Goal: Transaction & Acquisition: Purchase product/service

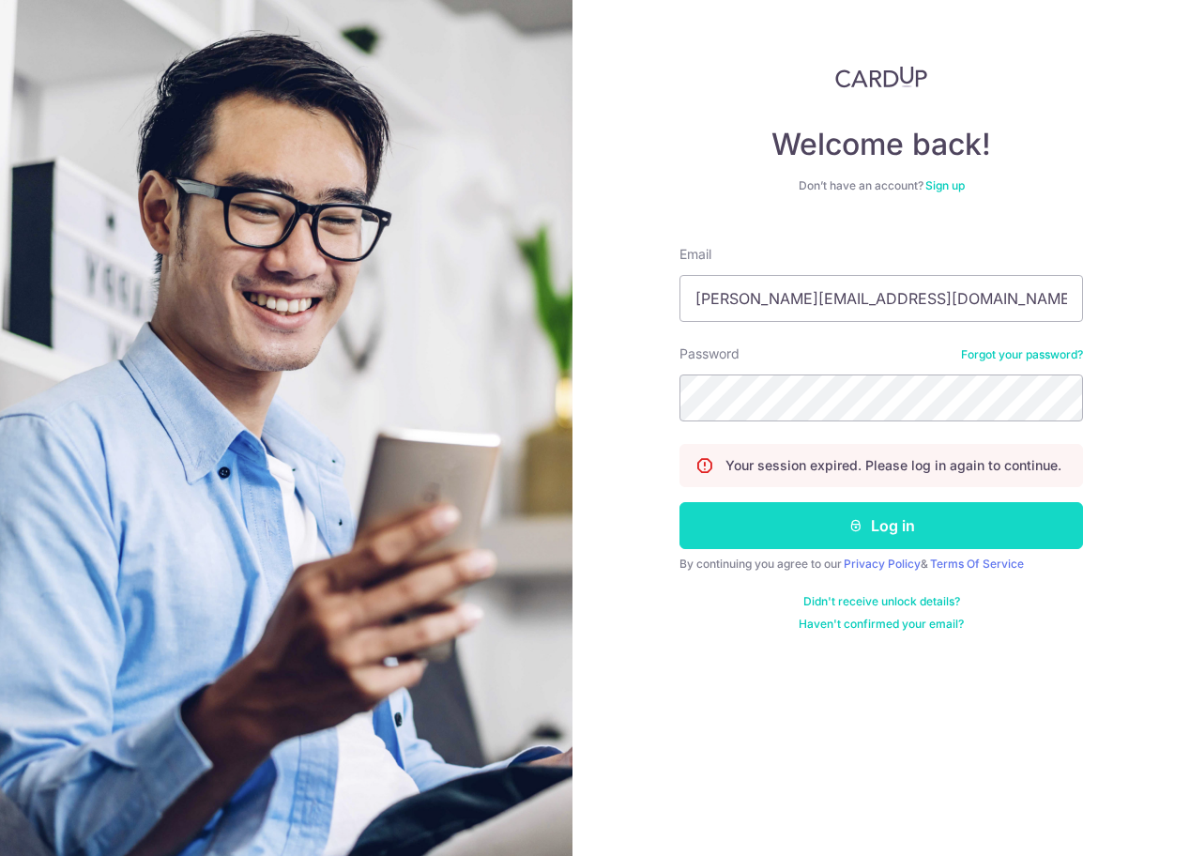
click at [839, 525] on button "Log in" at bounding box center [882, 525] width 404 height 47
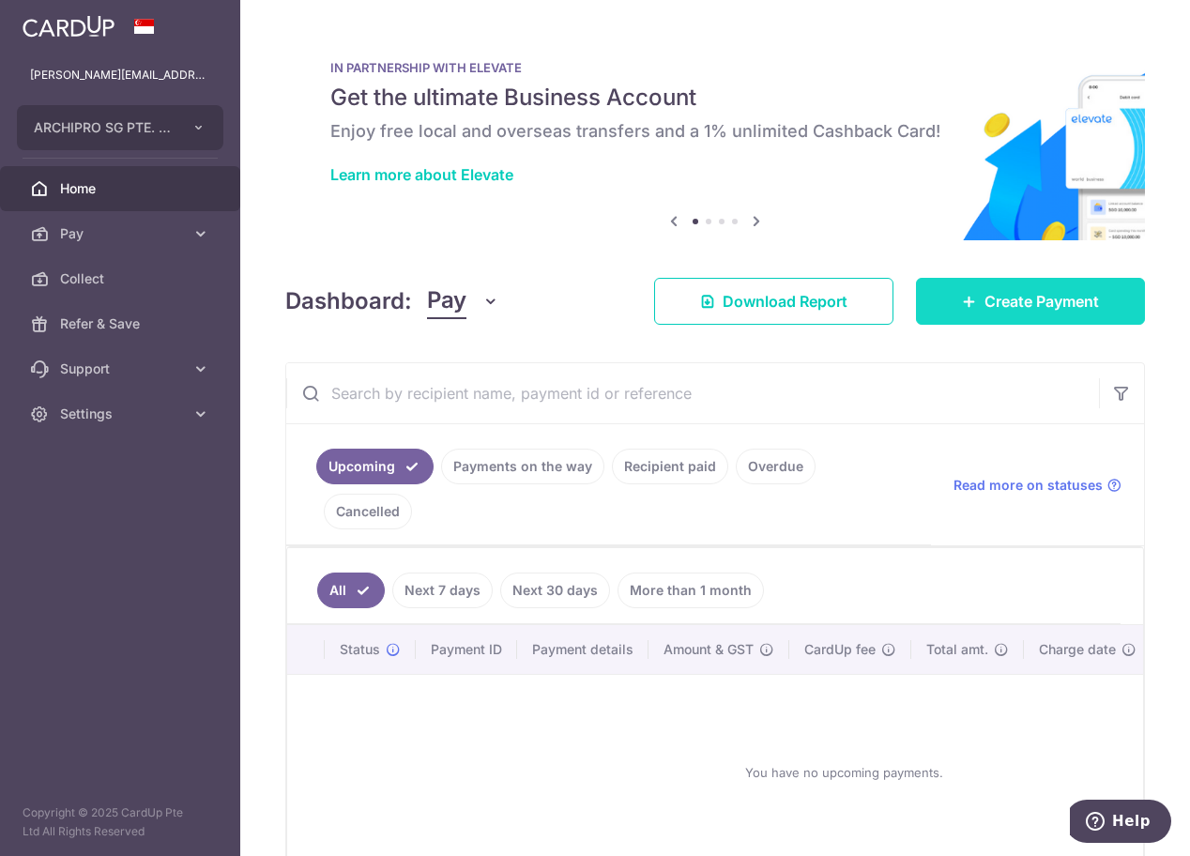
click at [1015, 302] on span "Create Payment" at bounding box center [1042, 301] width 115 height 23
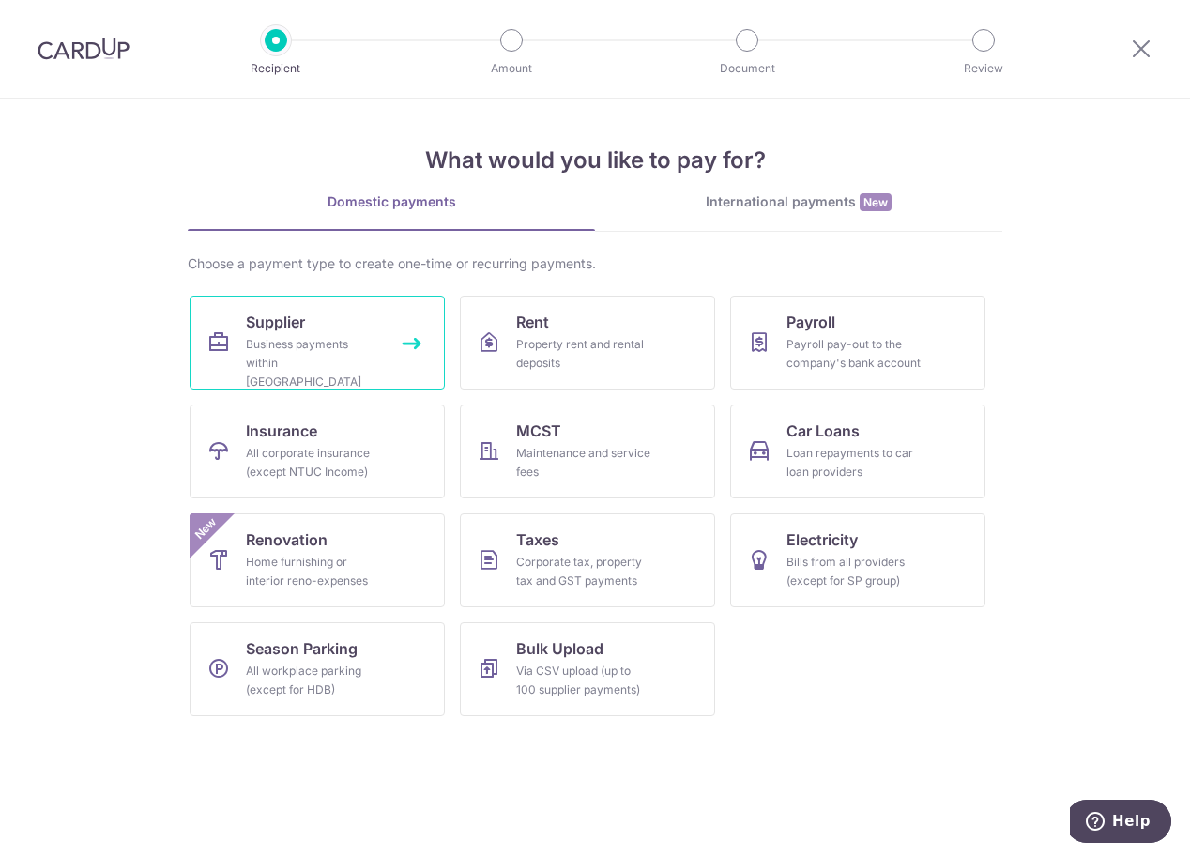
click at [312, 321] on link "Supplier Business payments within Singapore" at bounding box center [317, 343] width 255 height 94
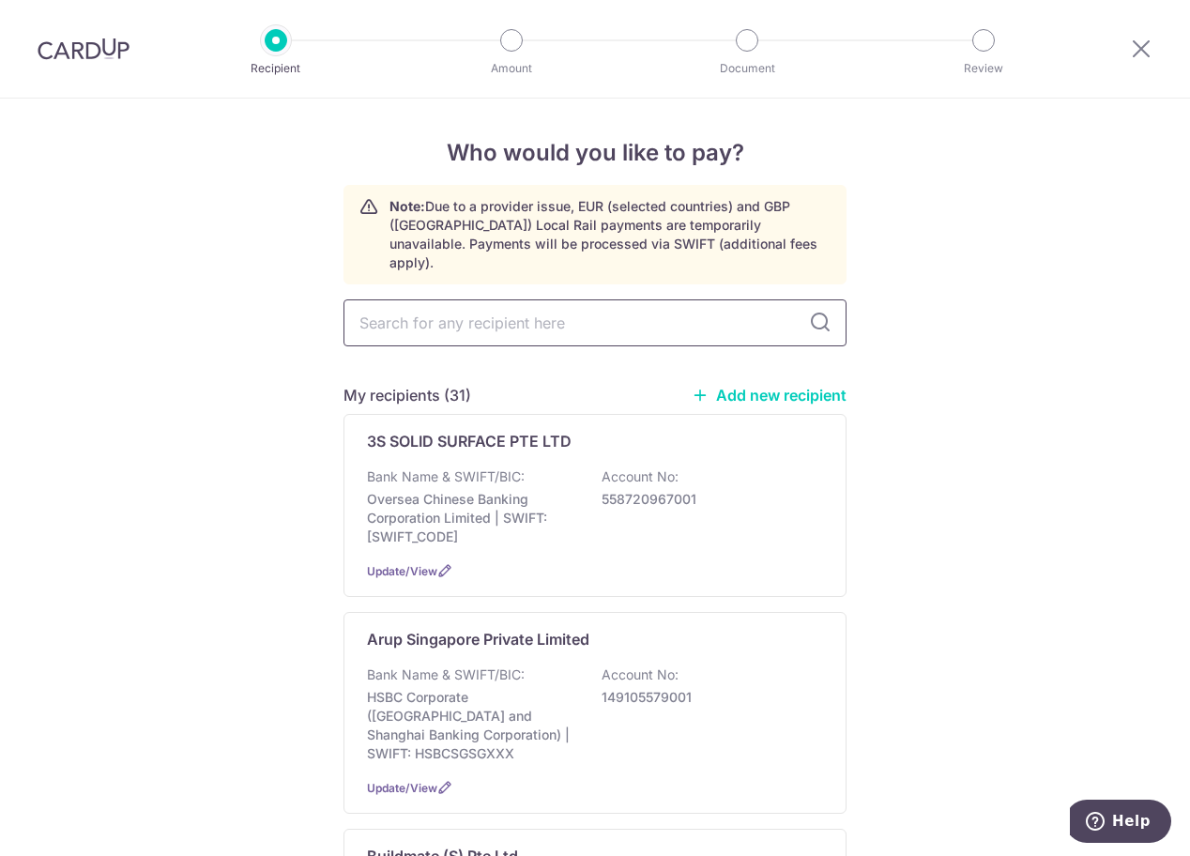
click at [561, 308] on input "text" at bounding box center [595, 322] width 503 height 47
type input "max"
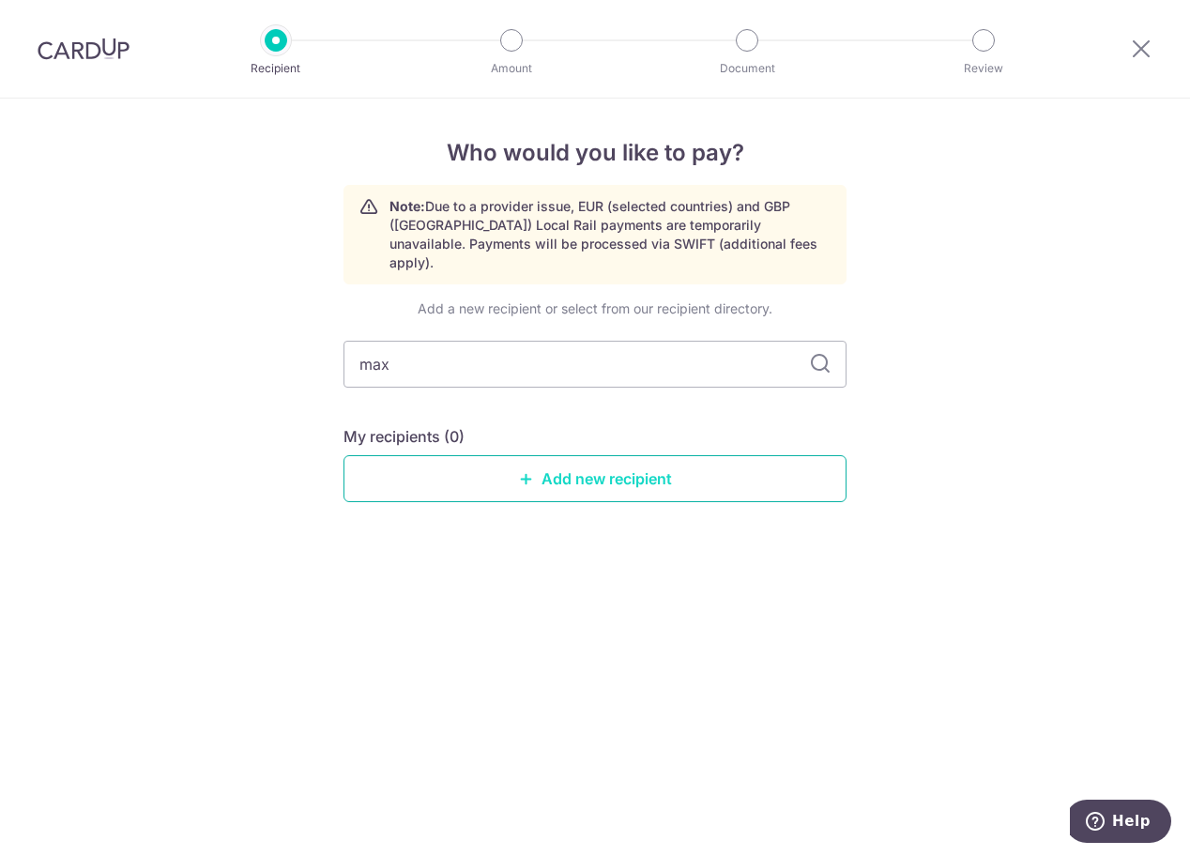
click at [647, 460] on link "Add new recipient" at bounding box center [595, 478] width 503 height 47
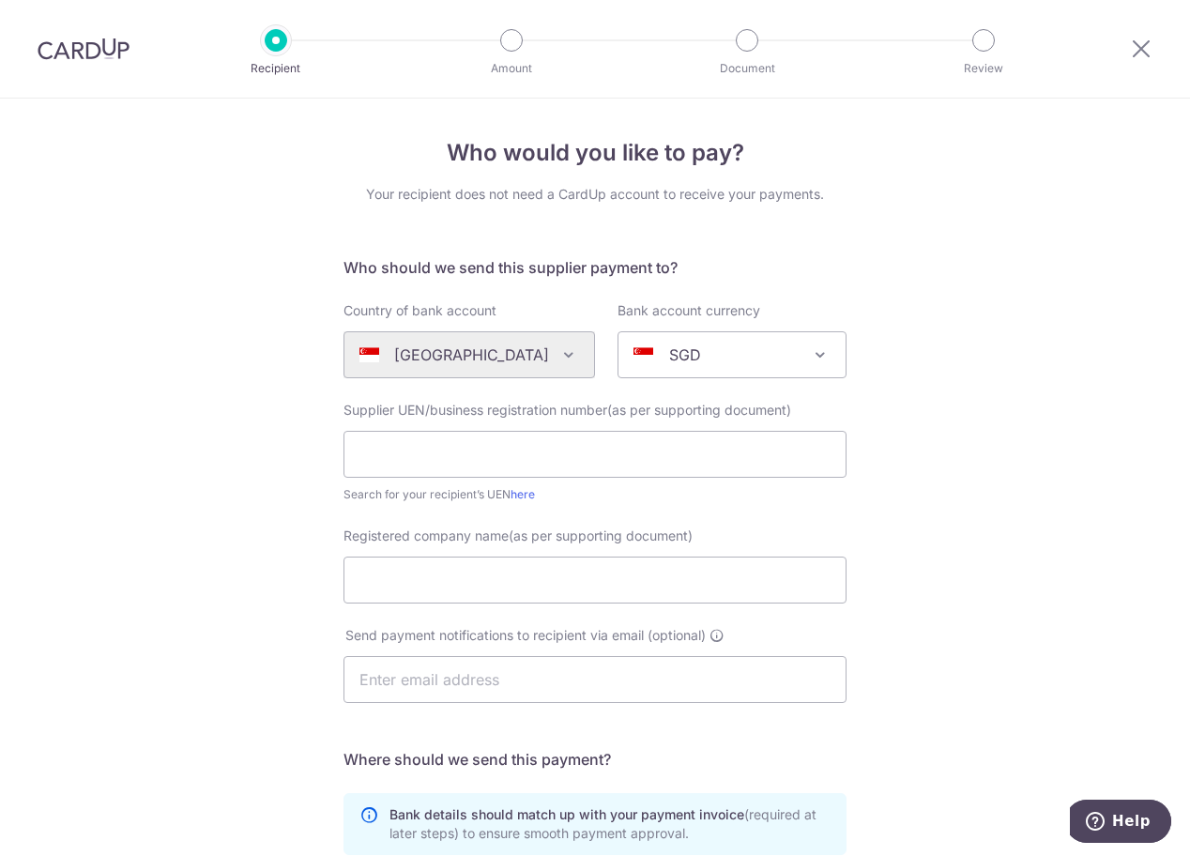
click at [955, 311] on div "Who would you like to pay? Your recipient does not need a CardUp account to rec…" at bounding box center [595, 668] width 1190 height 1138
drag, startPoint x: 650, startPoint y: 446, endPoint x: 638, endPoint y: 449, distance: 11.6
click at [646, 446] on input "text" at bounding box center [595, 454] width 503 height 47
type input "199705125E"
click at [457, 573] on input "Registered company name(as per supporting document)" at bounding box center [595, 580] width 503 height 47
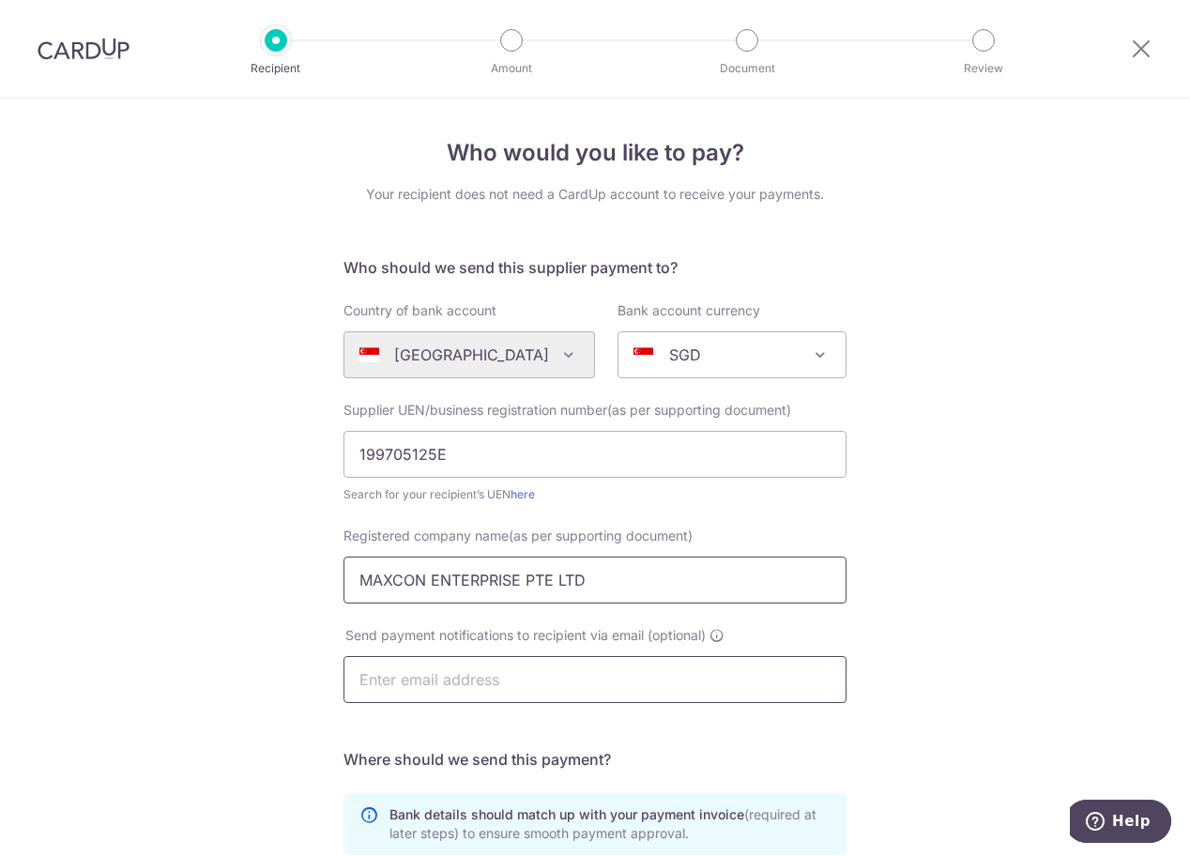
type input "MAXCON ENTERPRISE PTE LTD"
click at [456, 678] on input "text" at bounding box center [595, 679] width 503 height 47
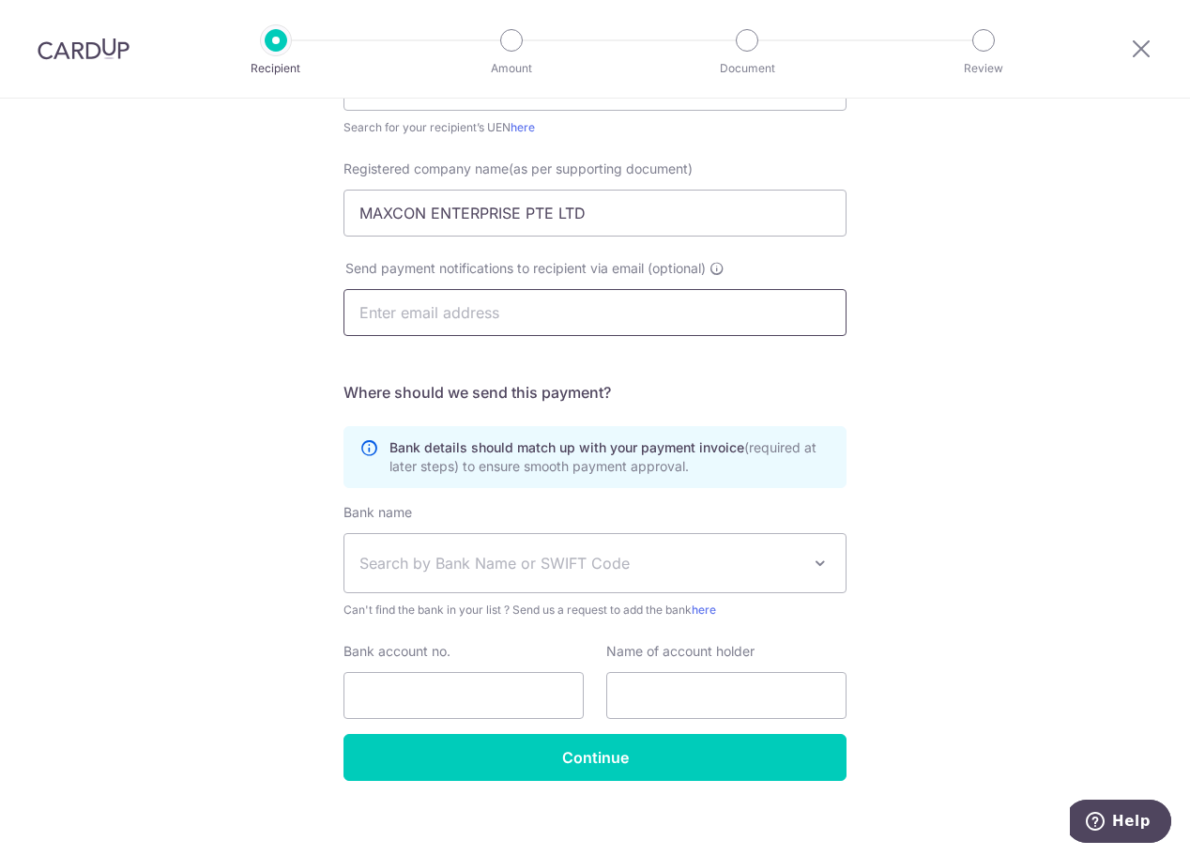
scroll to position [380, 0]
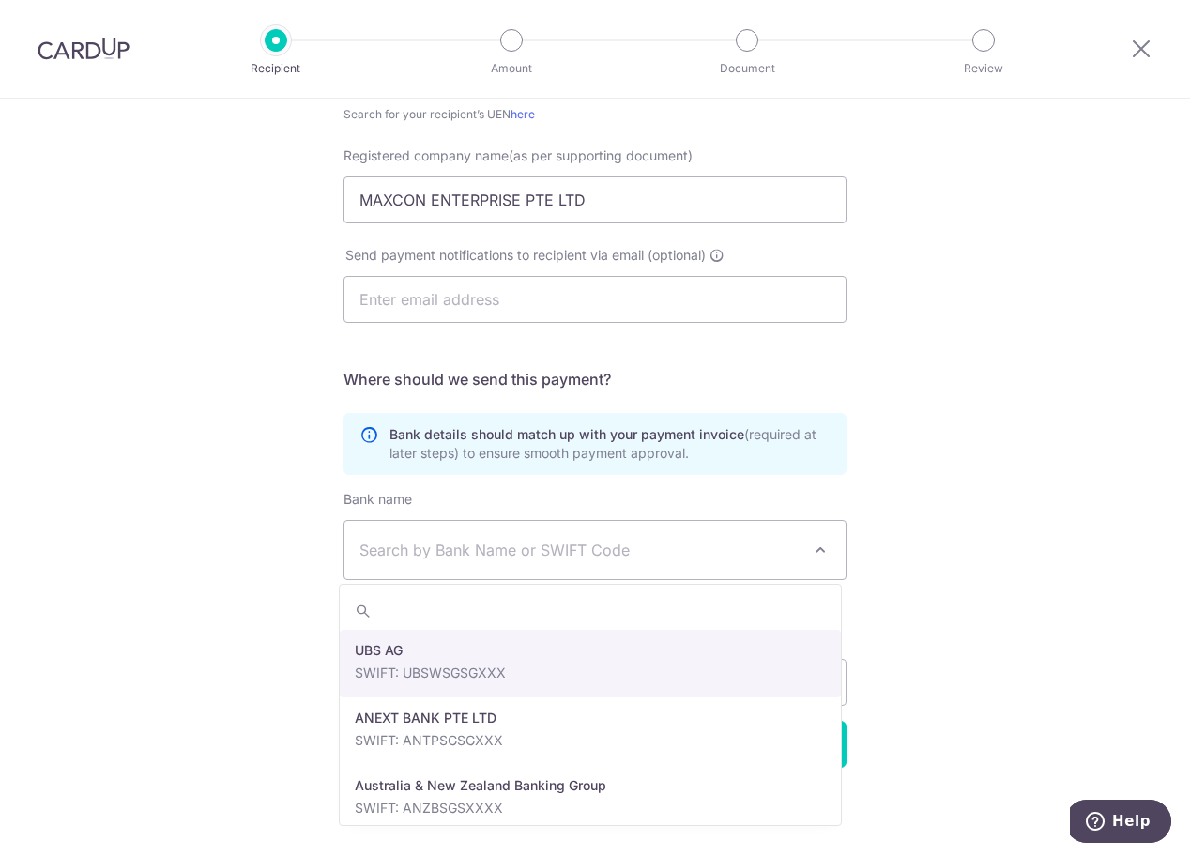
click at [501, 558] on span "Search by Bank Name or SWIFT Code" at bounding box center [580, 550] width 441 height 23
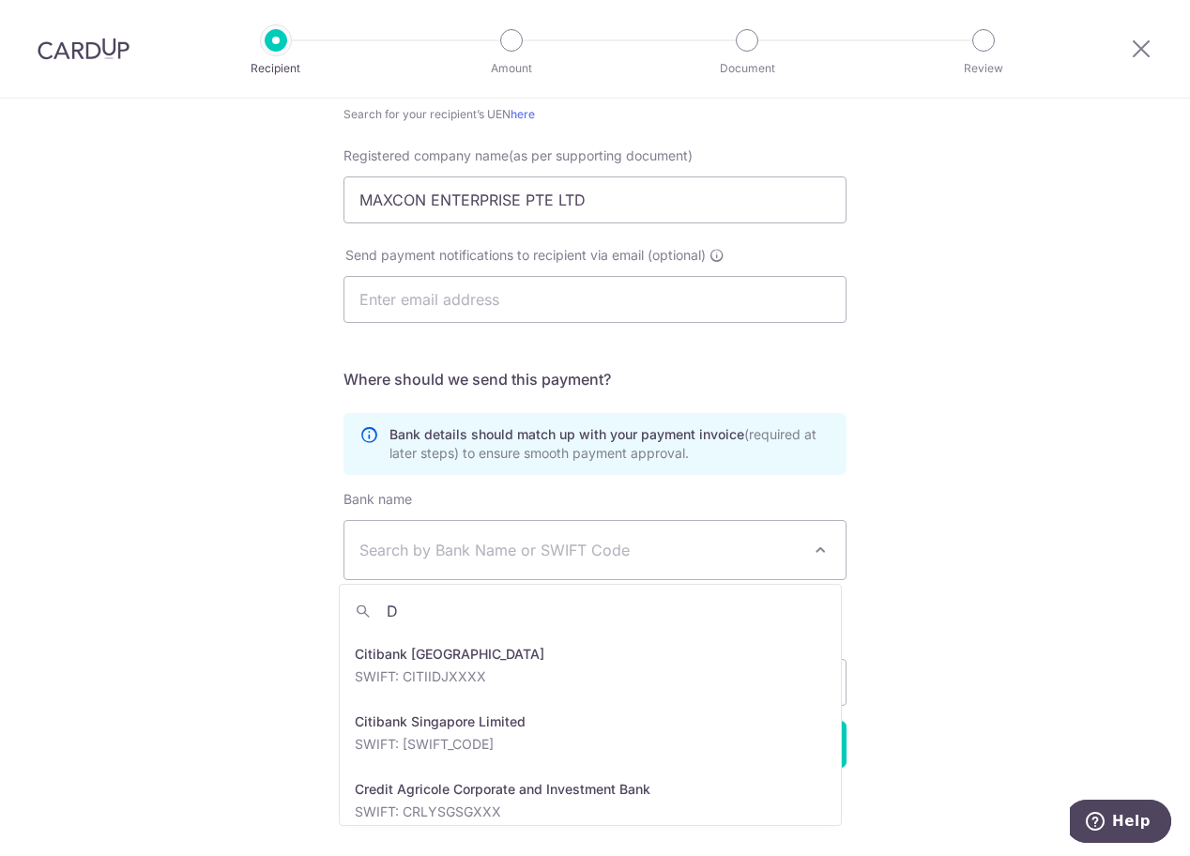
scroll to position [0, 0]
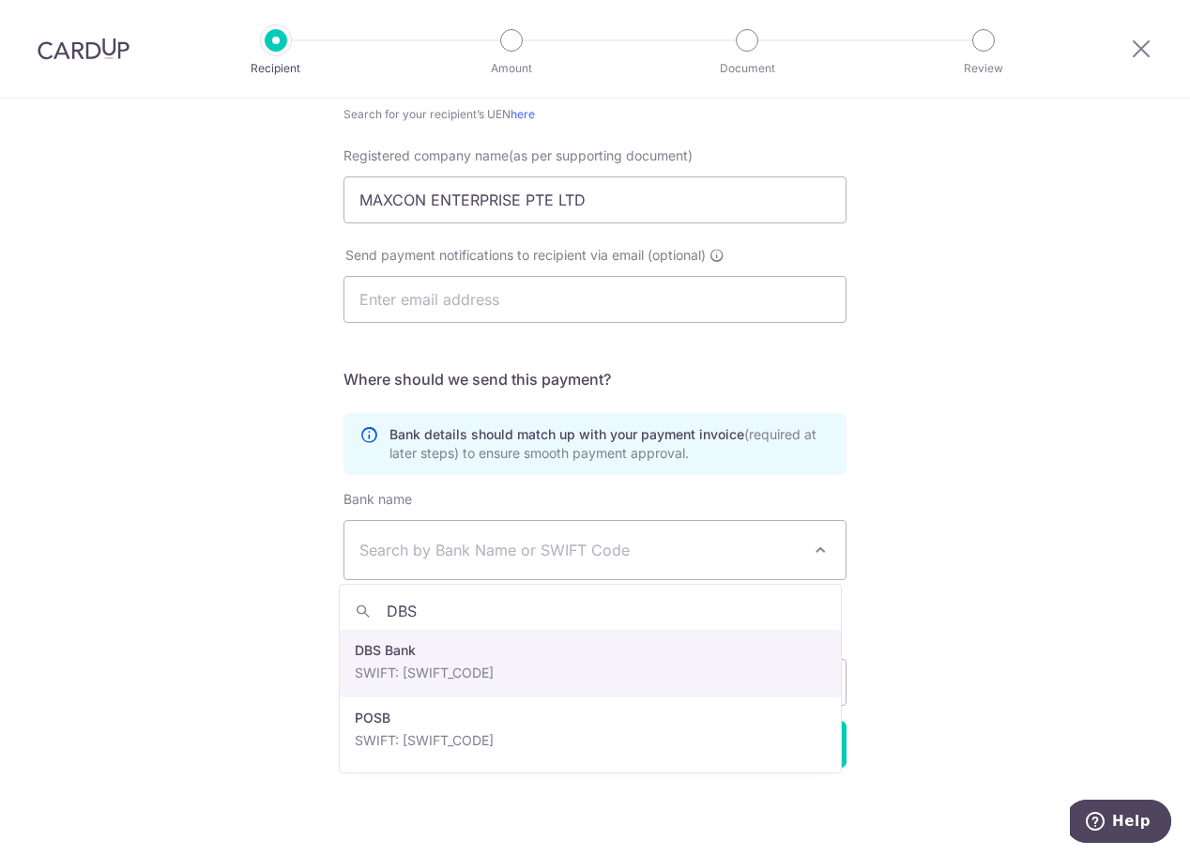
type input "DBS"
select select "6"
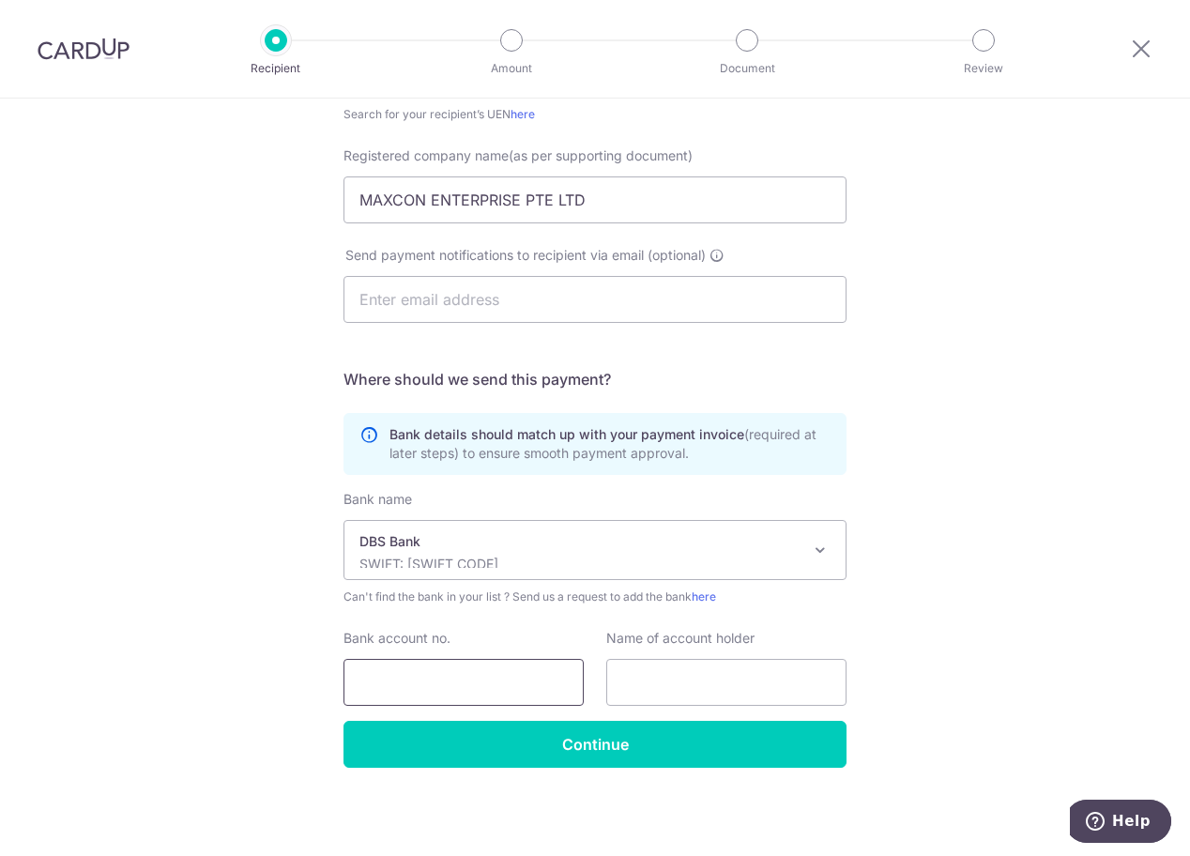
click at [472, 682] on input "Bank account no." at bounding box center [464, 682] width 240 height 47
type input "0199000073"
click at [631, 676] on input "text" at bounding box center [726, 682] width 240 height 47
type input "m"
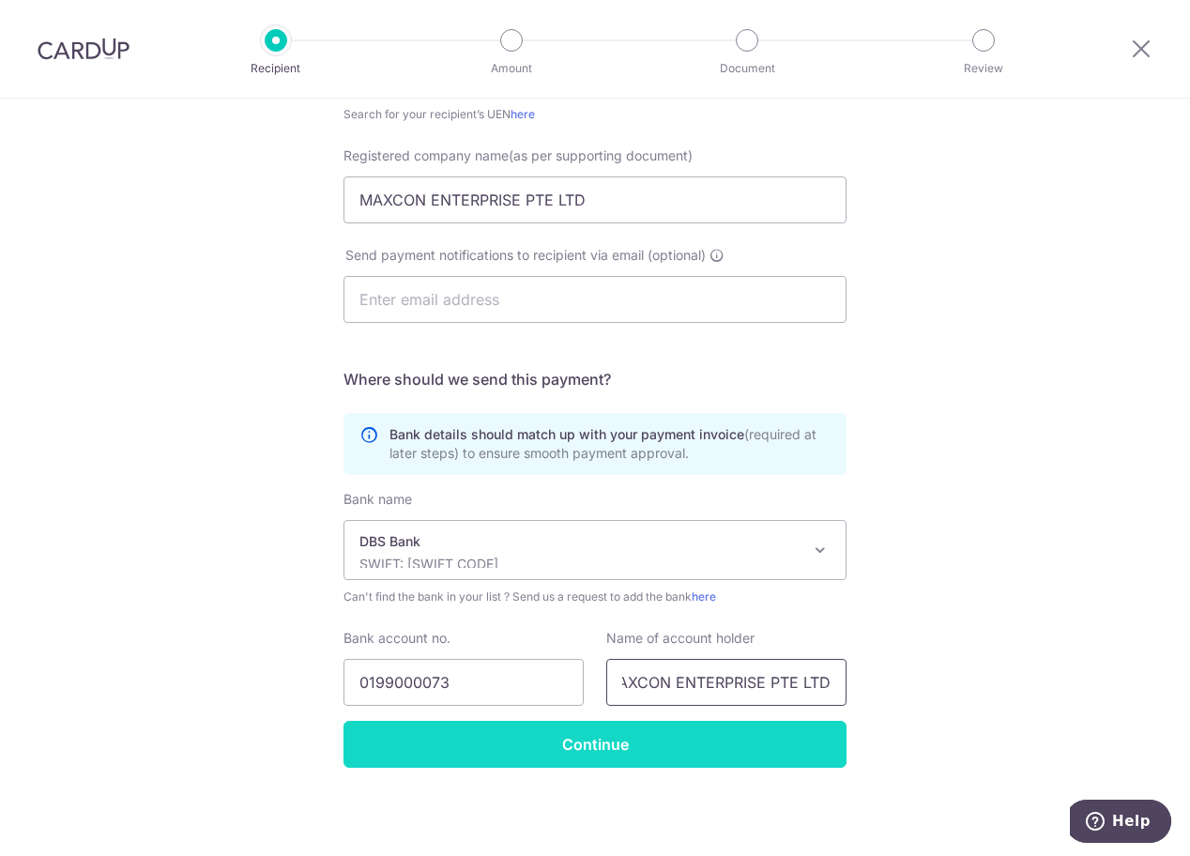
type input "MAXCON ENTERPRISE PTE LTD"
click at [547, 747] on input "Continue" at bounding box center [595, 744] width 503 height 47
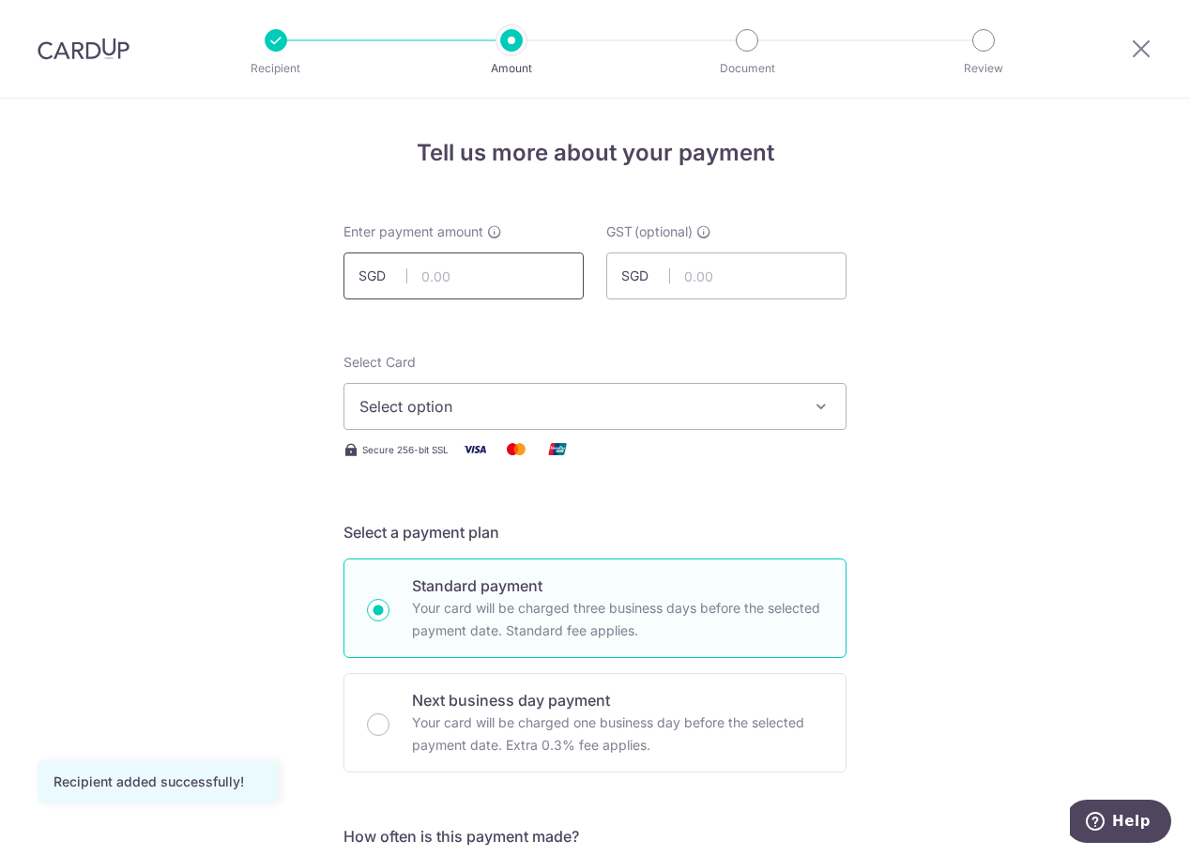
click at [460, 277] on input "text" at bounding box center [464, 276] width 240 height 47
click at [512, 285] on input "text" at bounding box center [464, 276] width 240 height 47
type input "5,813.08"
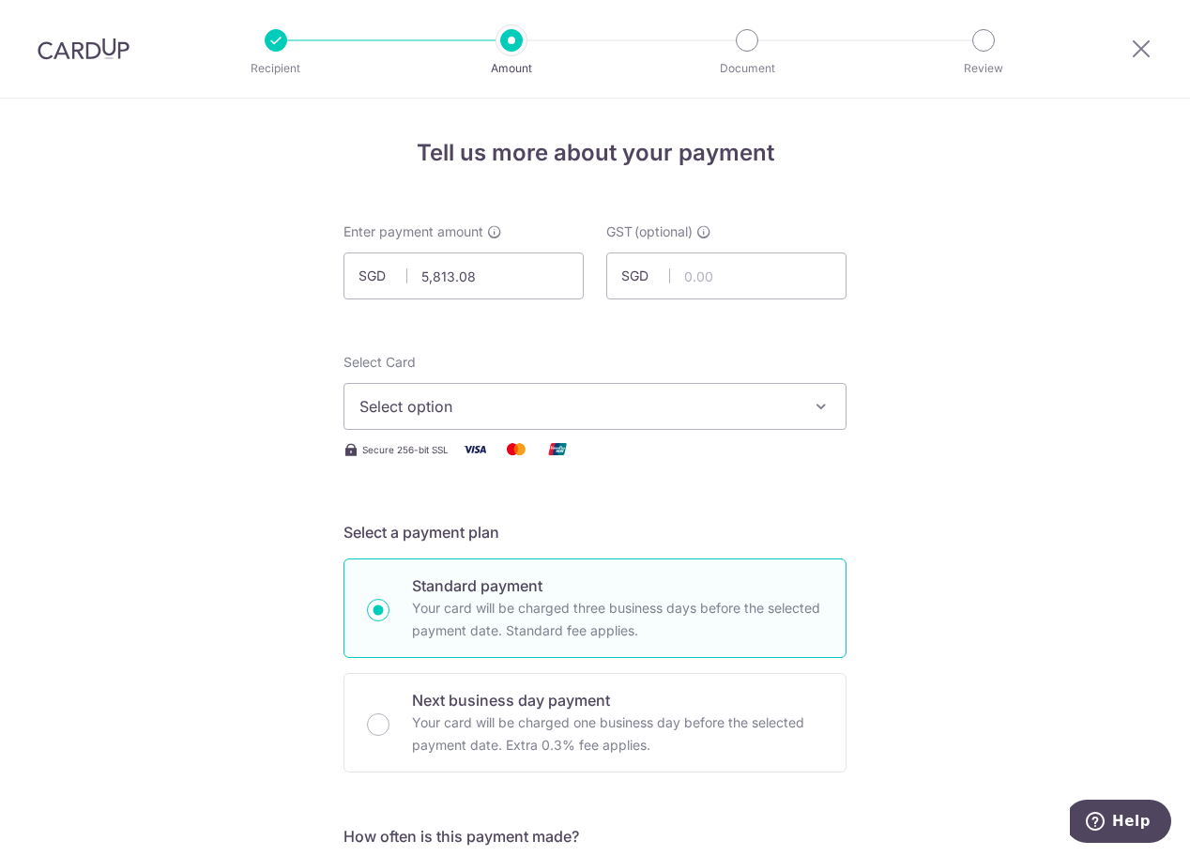
click at [683, 397] on span "Select option" at bounding box center [579, 406] width 438 height 23
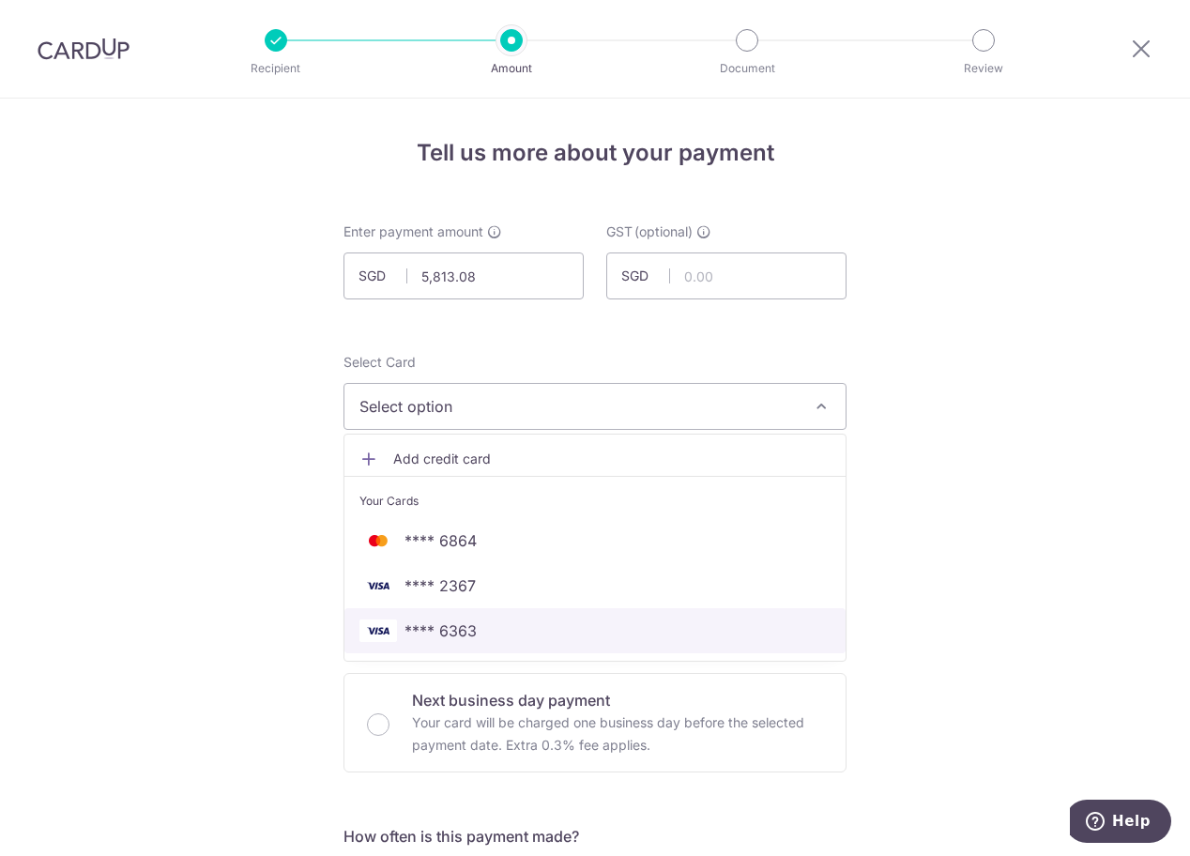
click at [520, 633] on span "**** 6363" at bounding box center [595, 631] width 471 height 23
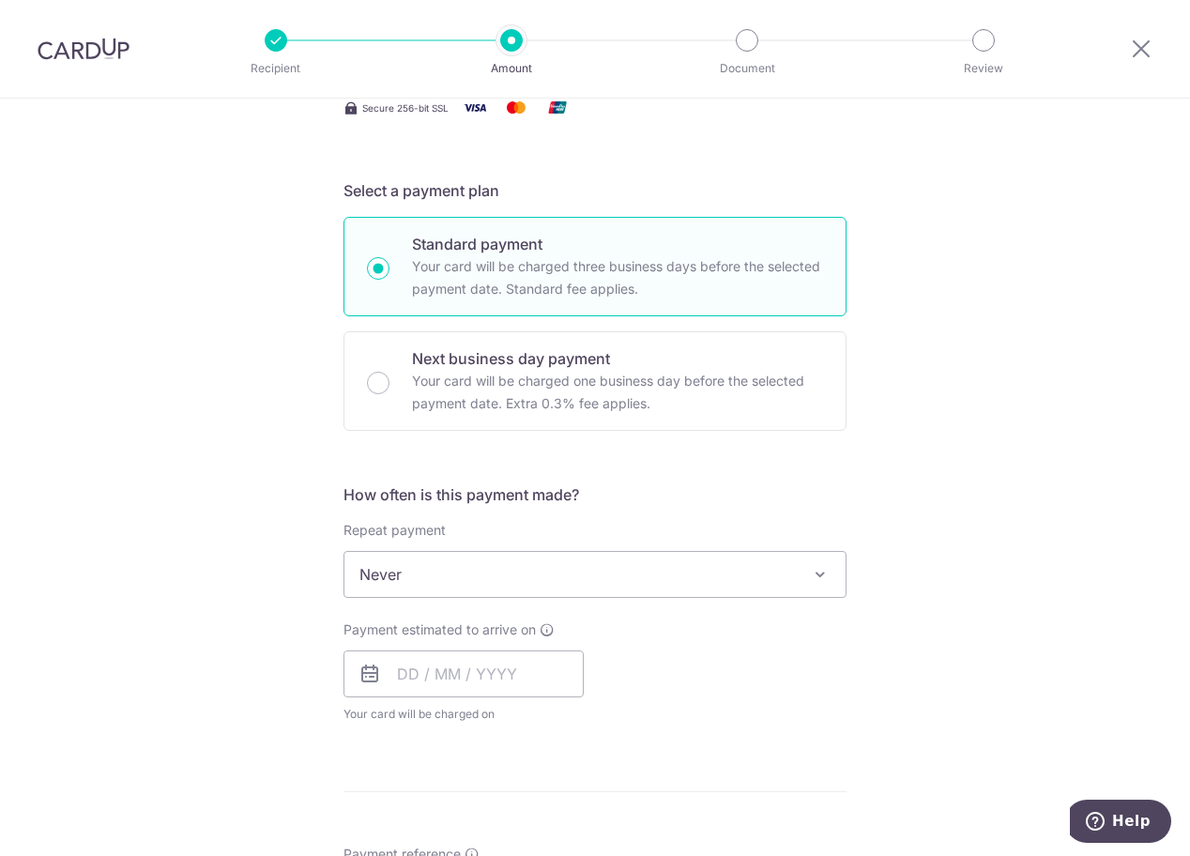
scroll to position [376, 0]
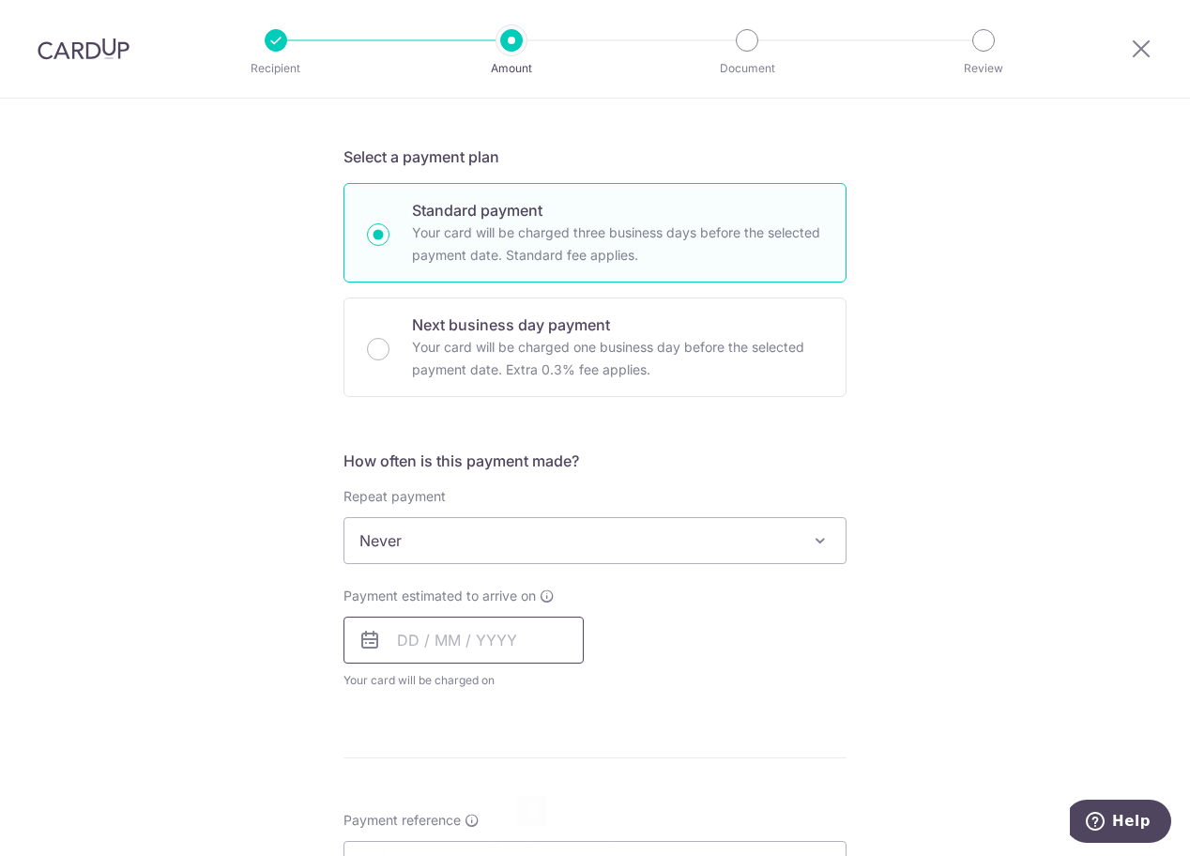
click at [413, 638] on input "text" at bounding box center [464, 640] width 240 height 47
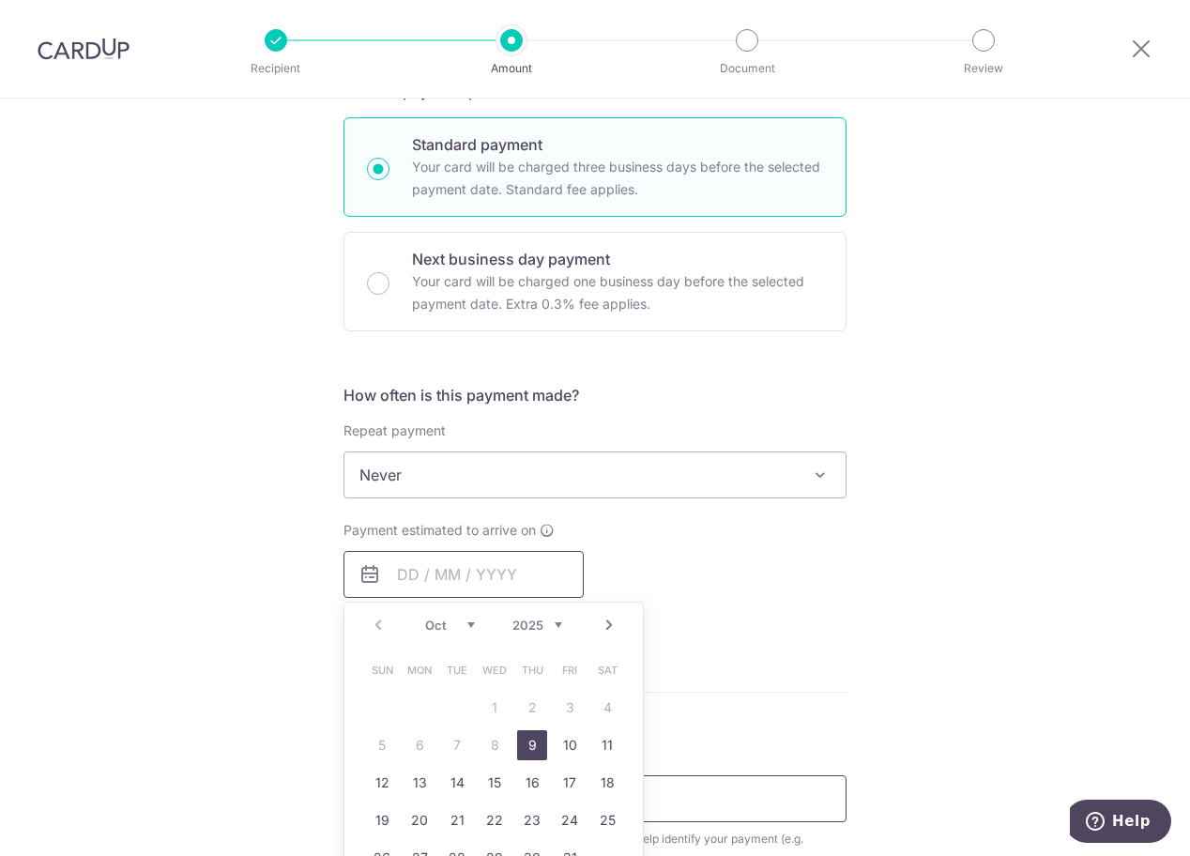
scroll to position [563, 0]
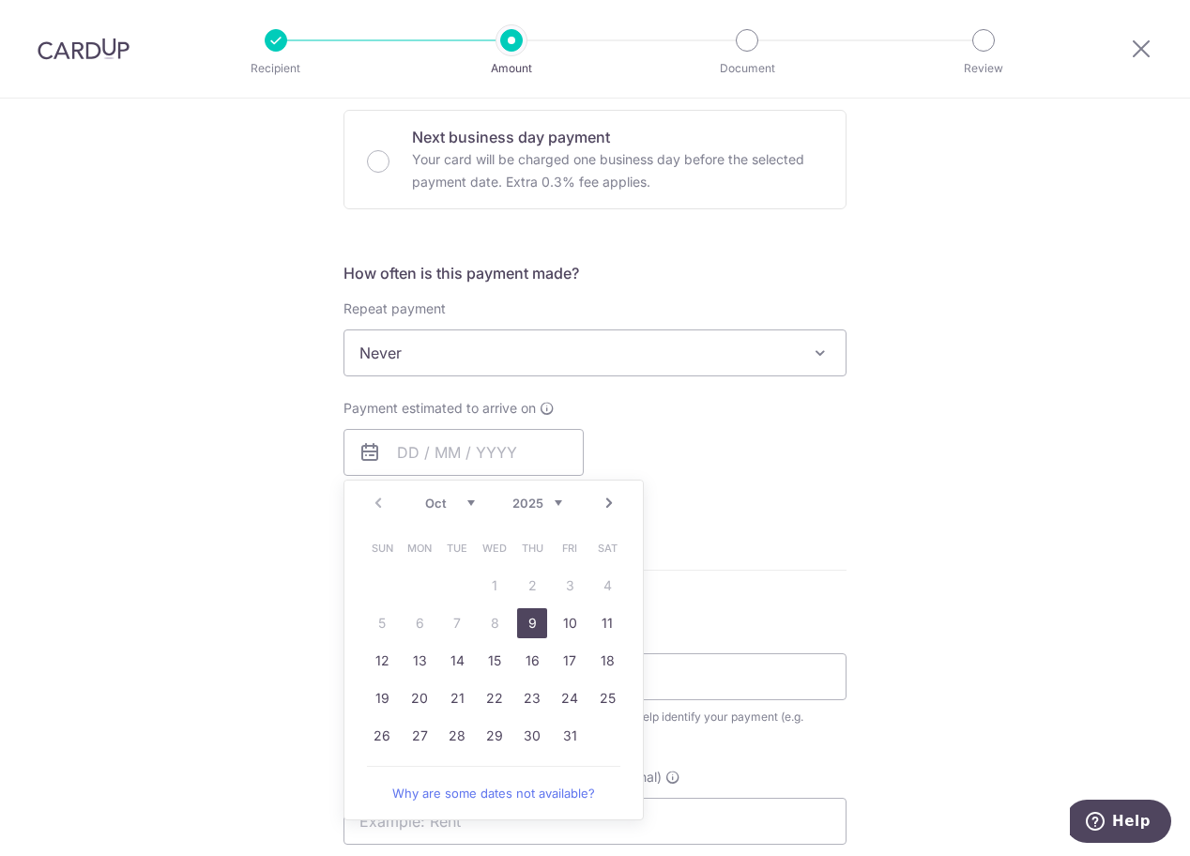
click at [519, 623] on link "9" at bounding box center [532, 623] width 30 height 30
type input "09/10/2025"
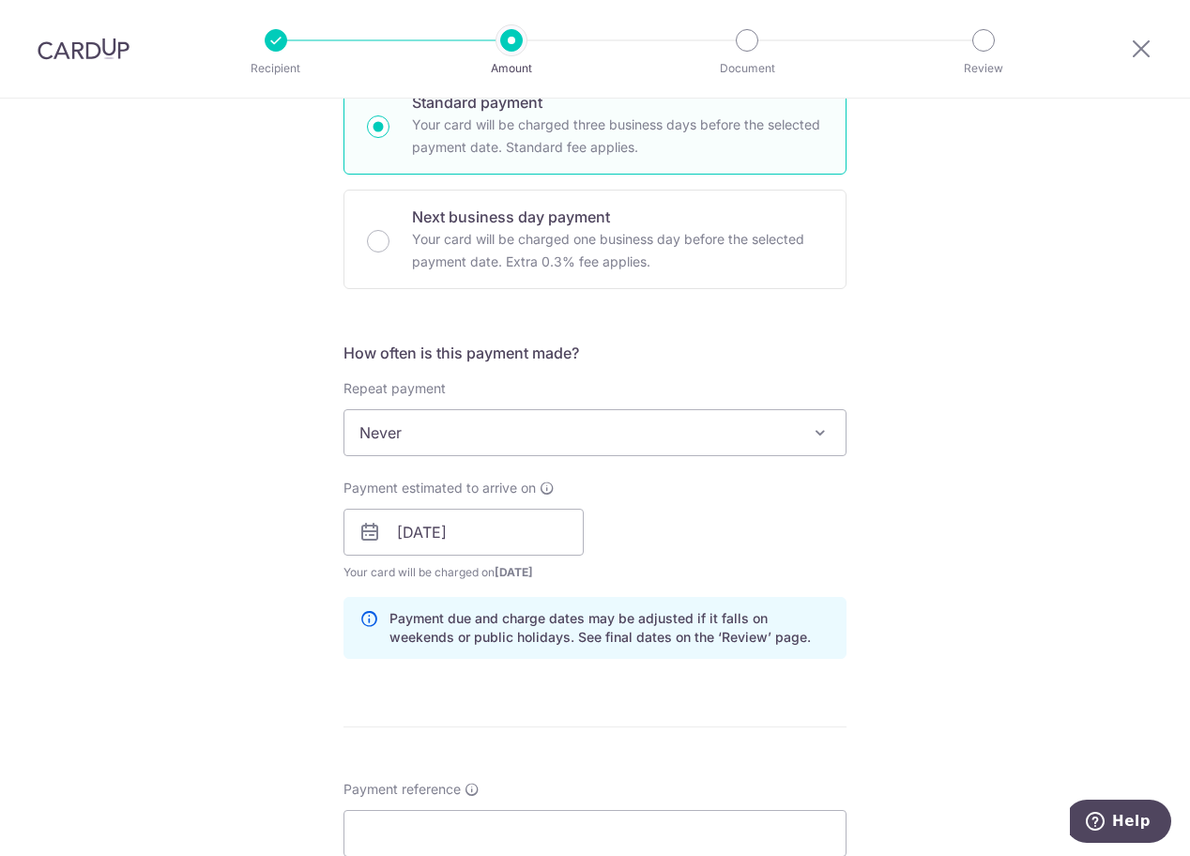
scroll to position [376, 0]
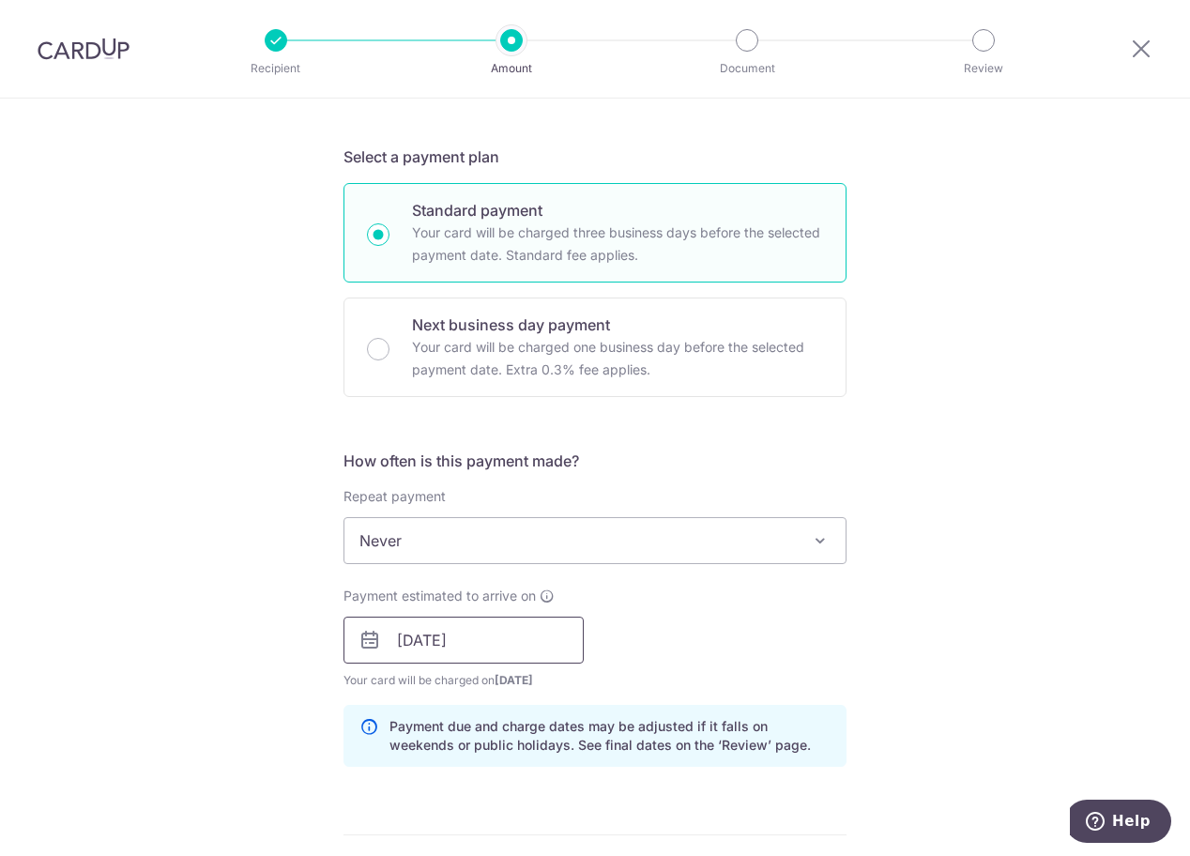
click at [520, 651] on input "09/10/2025" at bounding box center [464, 640] width 240 height 47
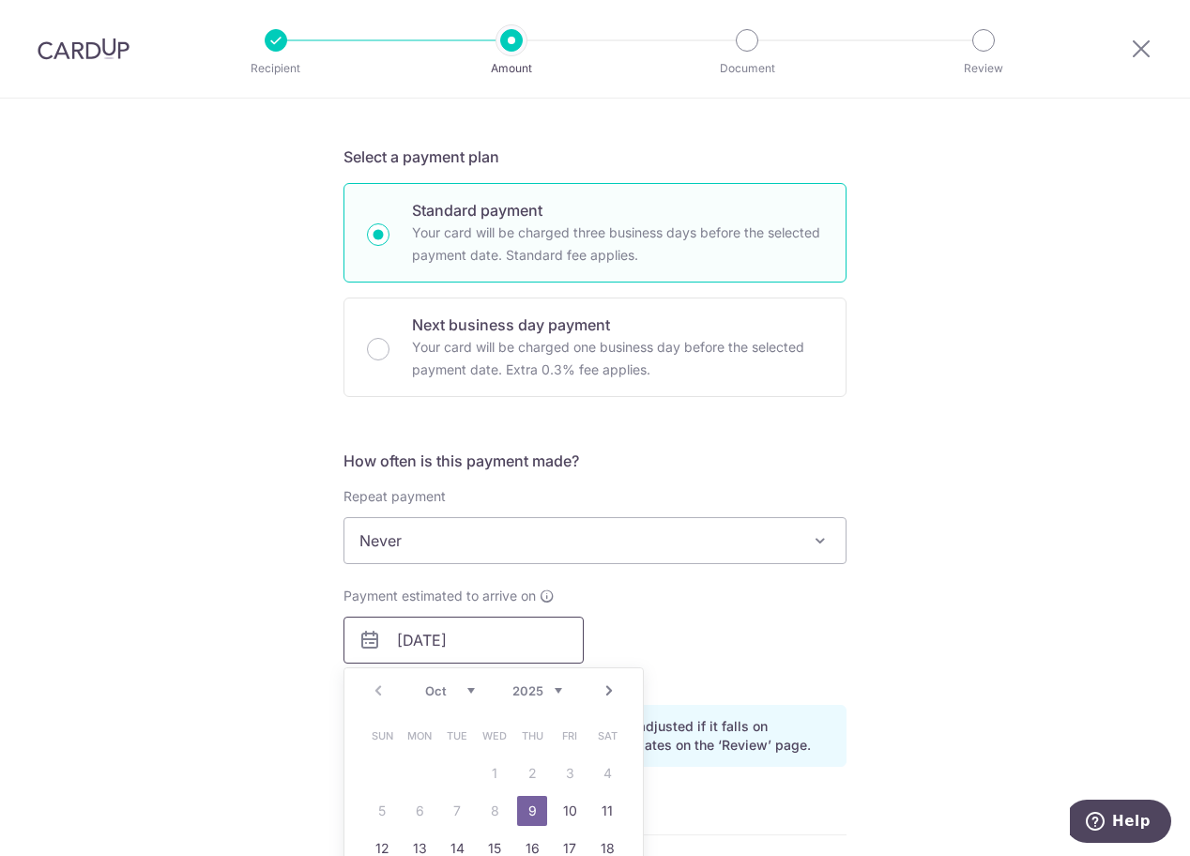
click at [520, 651] on input "09/10/2025" at bounding box center [464, 640] width 240 height 47
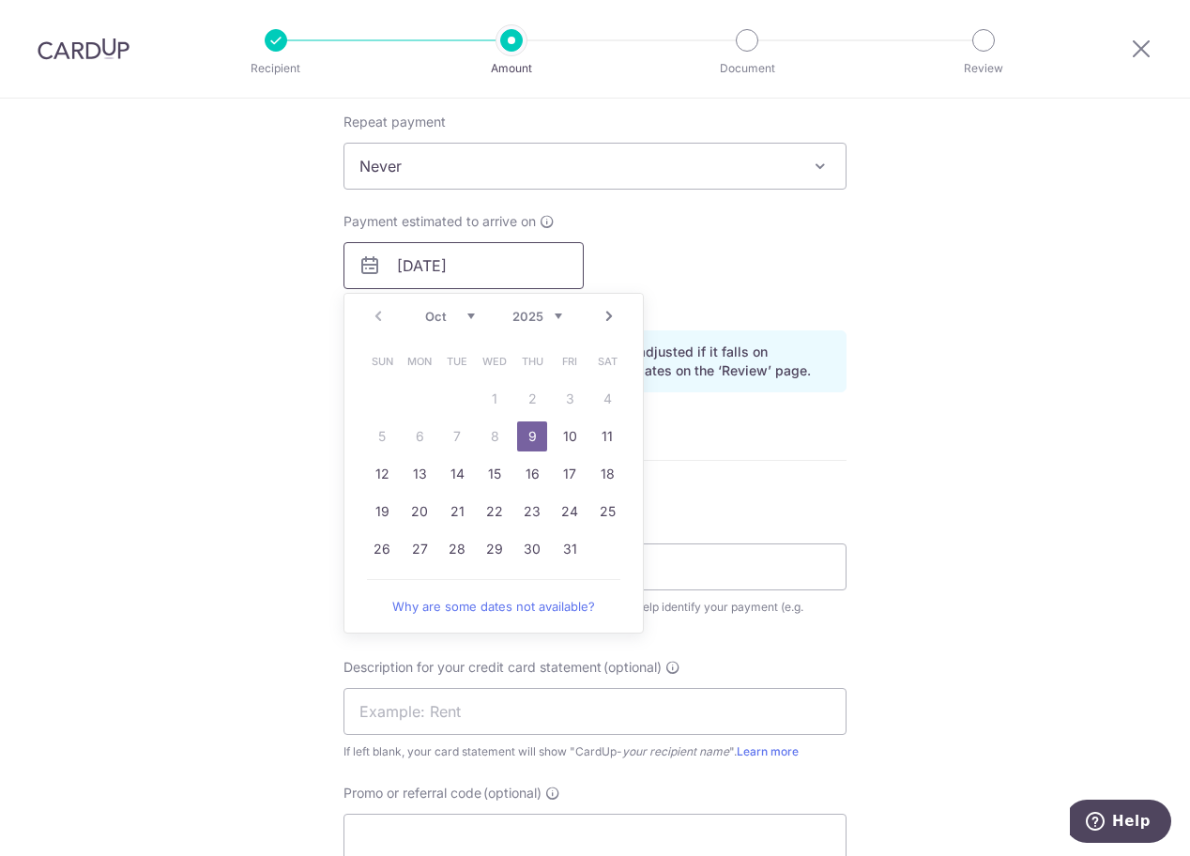
scroll to position [751, 0]
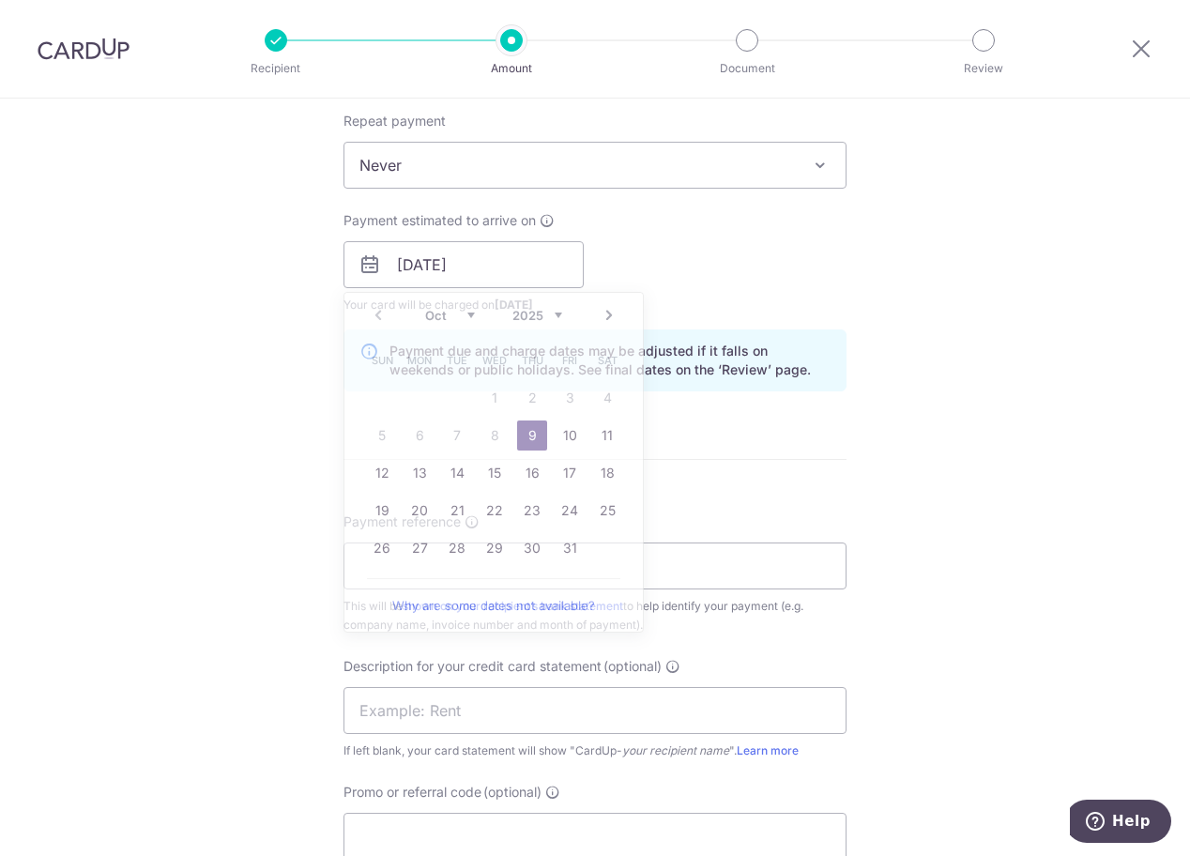
click at [915, 539] on div "Tell us more about your payment Enter payment amount SGD 5,813.08 5813.08 GST (…" at bounding box center [595, 298] width 1190 height 1901
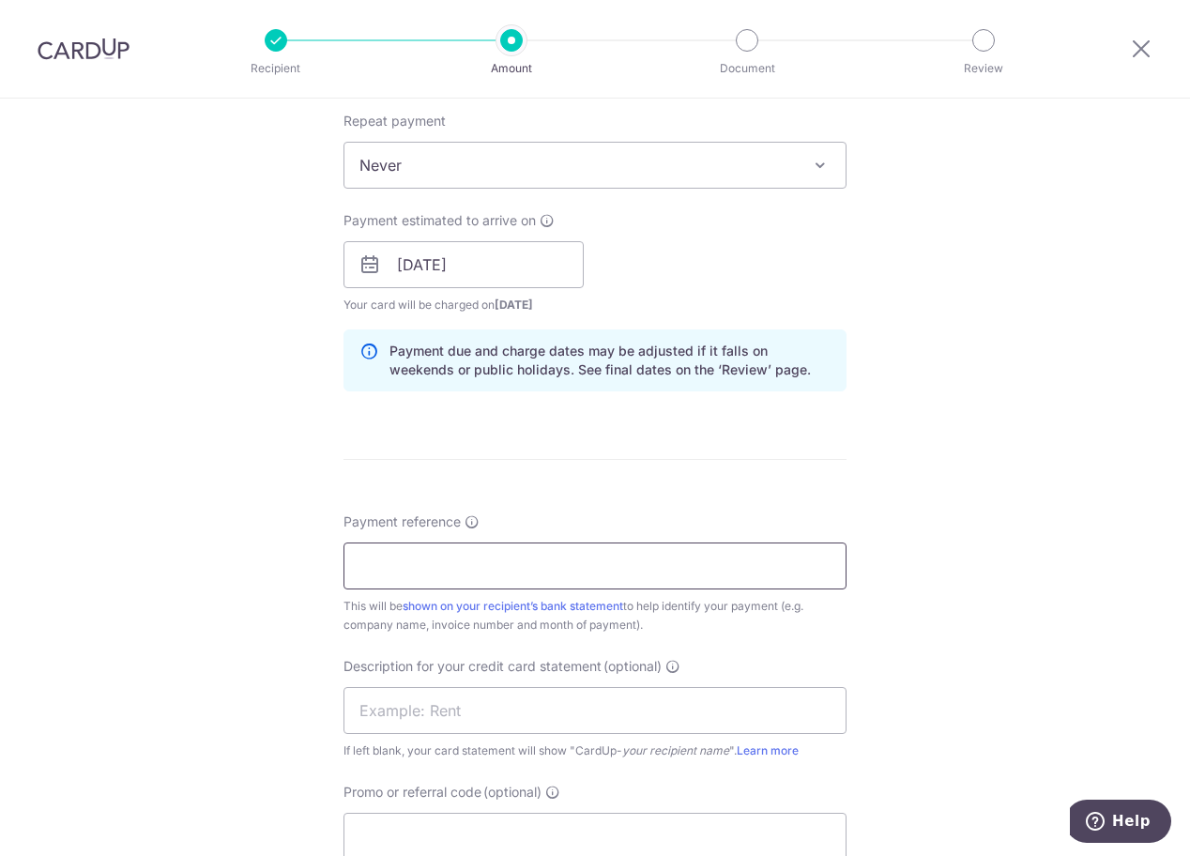
click at [518, 565] on input "Payment reference" at bounding box center [595, 566] width 503 height 47
click at [377, 561] on input "aug 2025 SEP 2025" at bounding box center [595, 566] width 503 height 47
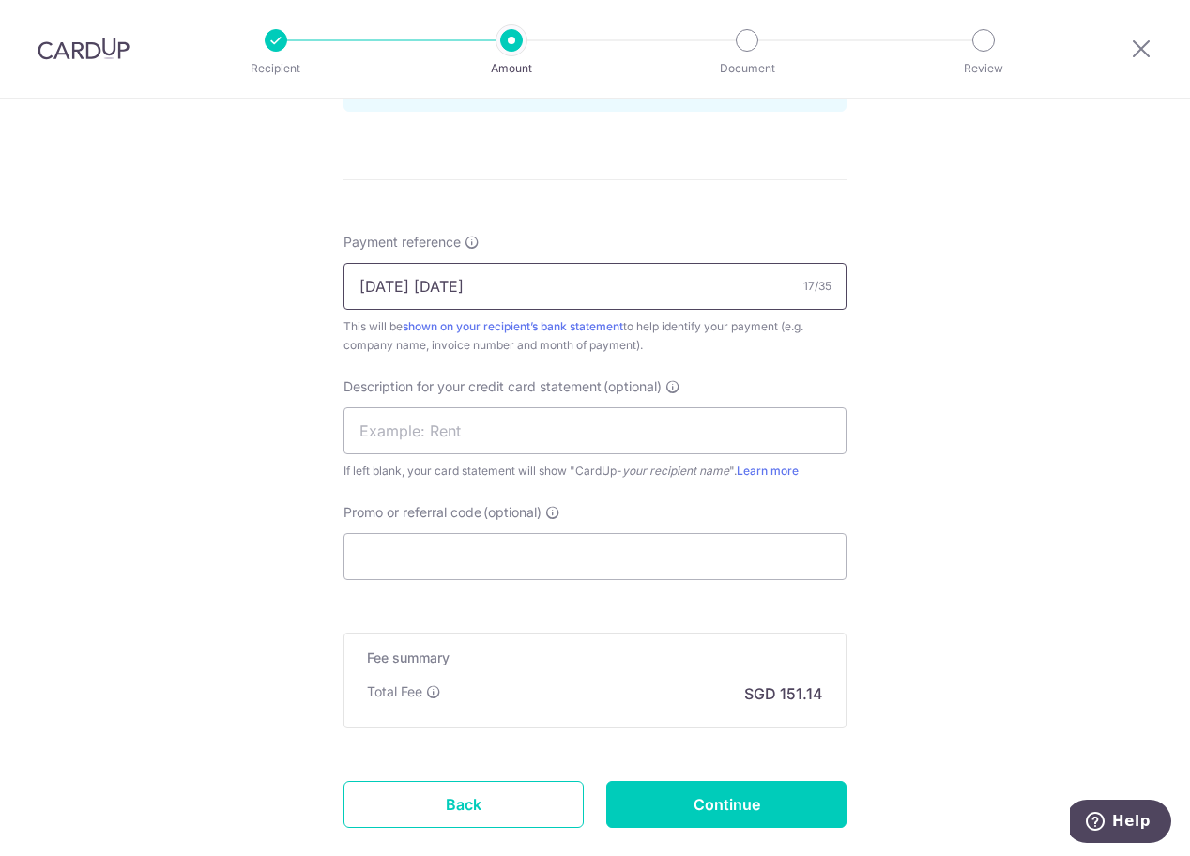
scroll to position [1033, 0]
drag, startPoint x: 528, startPoint y: 291, endPoint x: 241, endPoint y: 322, distance: 288.0
click at [241, 322] on div "Tell us more about your payment Enter payment amount SGD 5,813.08 5813.08 GST (…" at bounding box center [595, 16] width 1190 height 1901
type input "AUG 2025 SEP 2025"
click at [532, 421] on input "text" at bounding box center [595, 429] width 503 height 47
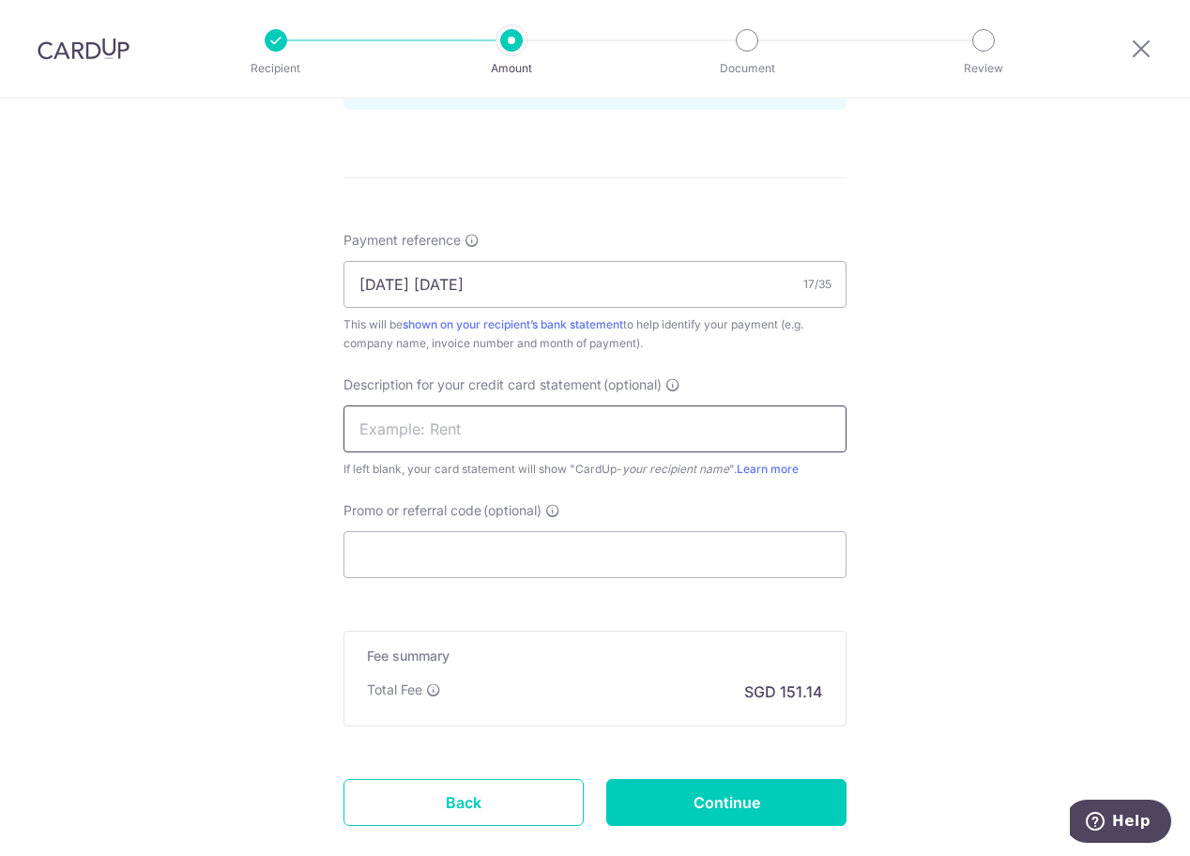
paste input "AUG 2025 SEP 20"
type input "AUG 2025 SEP 20"
click at [428, 564] on input "Promo or referral code (optional)" at bounding box center [595, 554] width 503 height 47
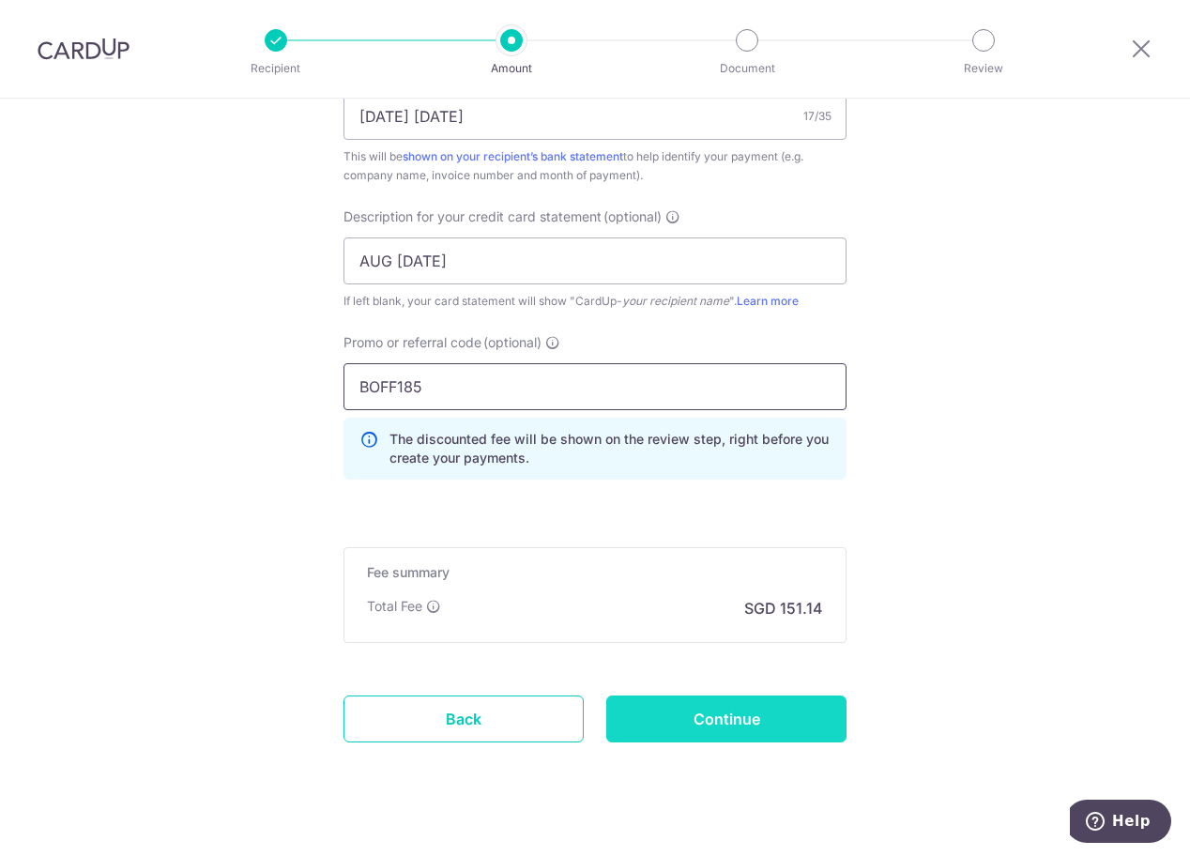
scroll to position [1228, 0]
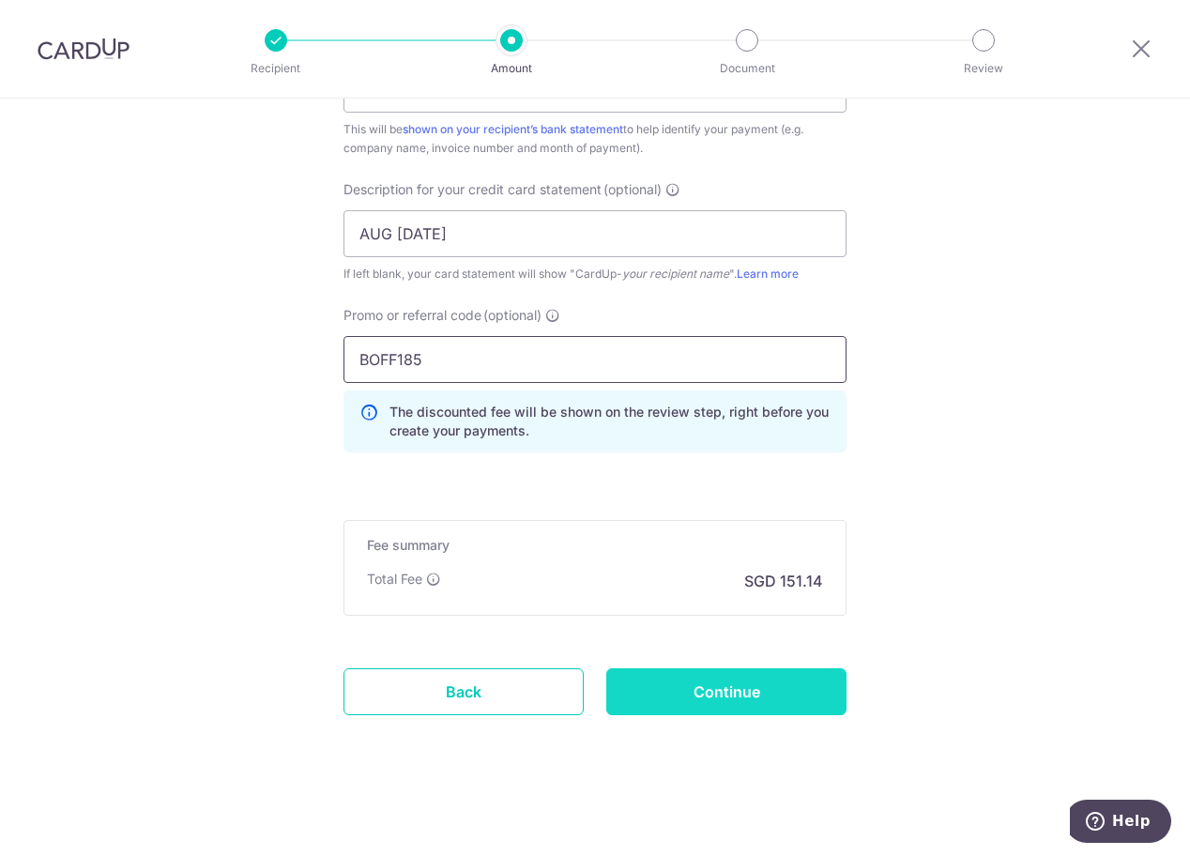
type input "BOFF185"
click at [776, 691] on input "Continue" at bounding box center [726, 691] width 240 height 47
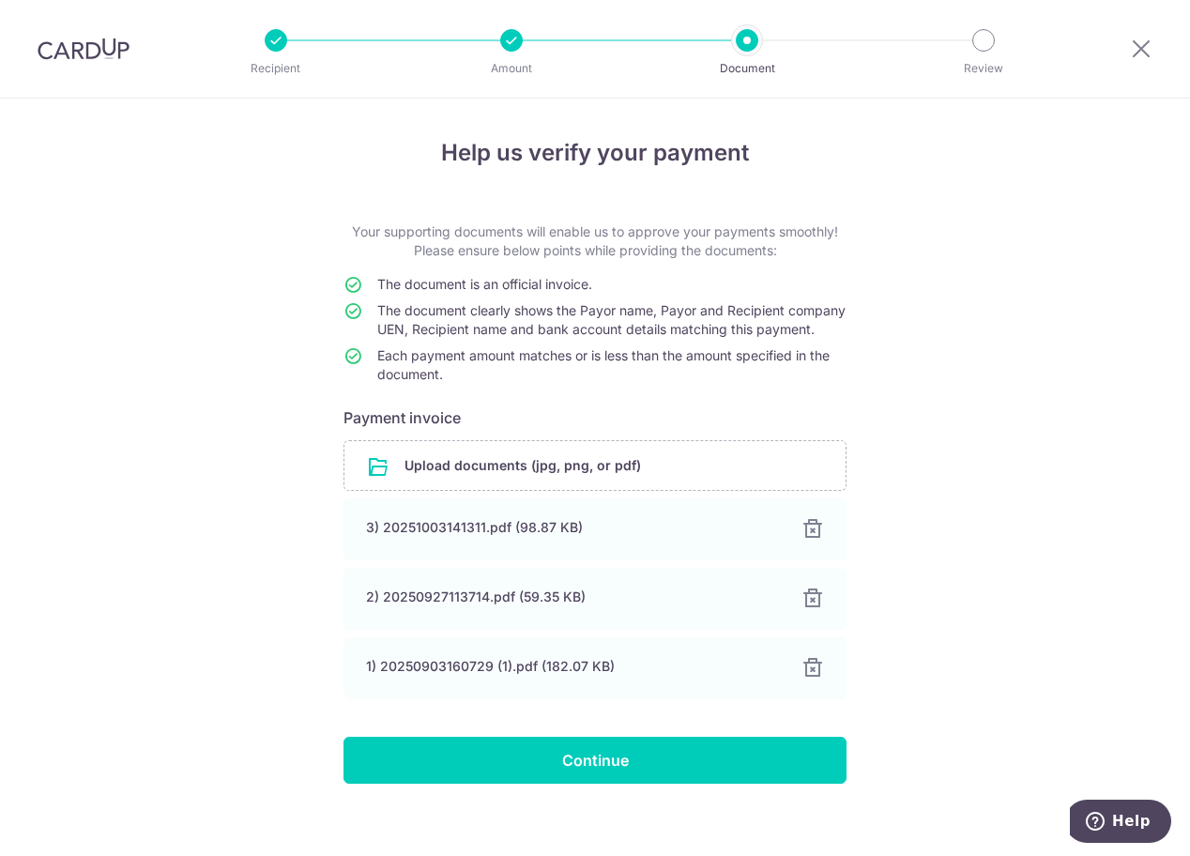
click at [972, 544] on div "Help us verify your payment Your supporting documents will enable us to approve…" at bounding box center [595, 486] width 1190 height 774
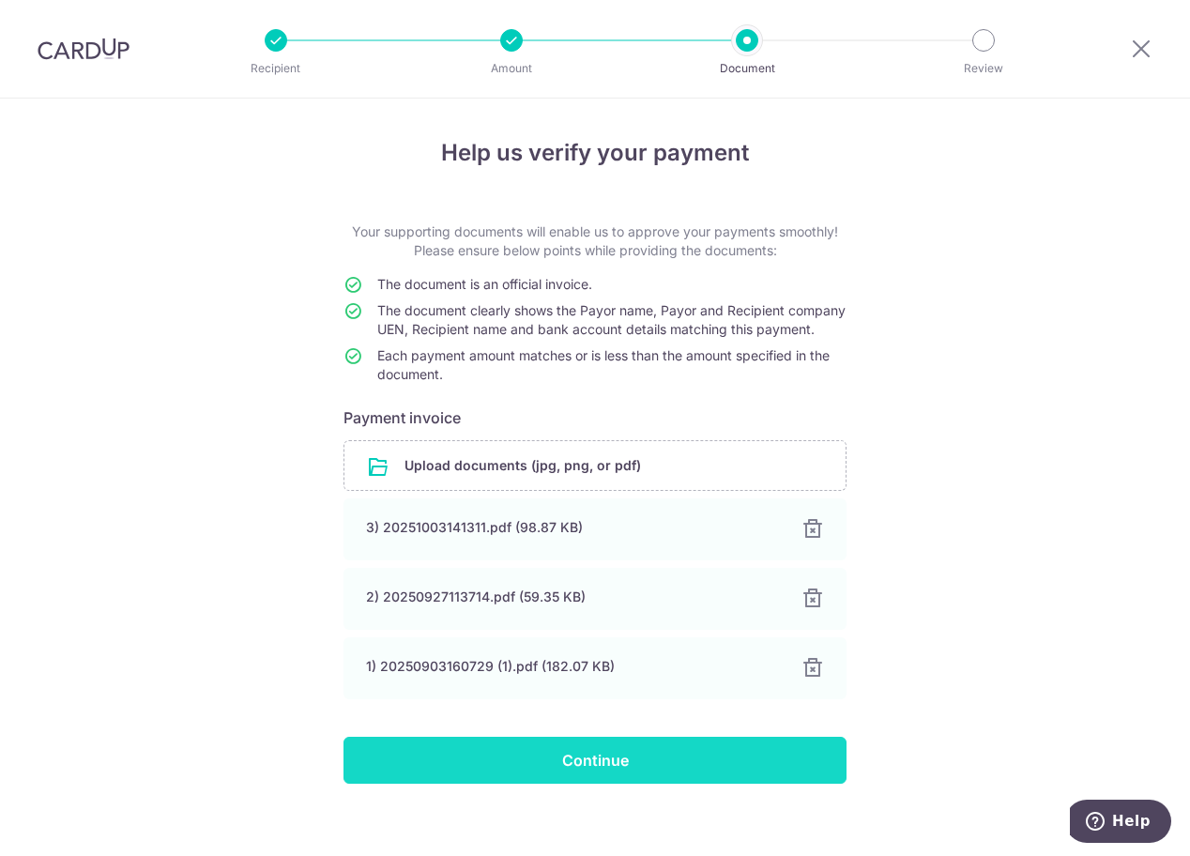
click at [620, 784] on input "Continue" at bounding box center [595, 760] width 503 height 47
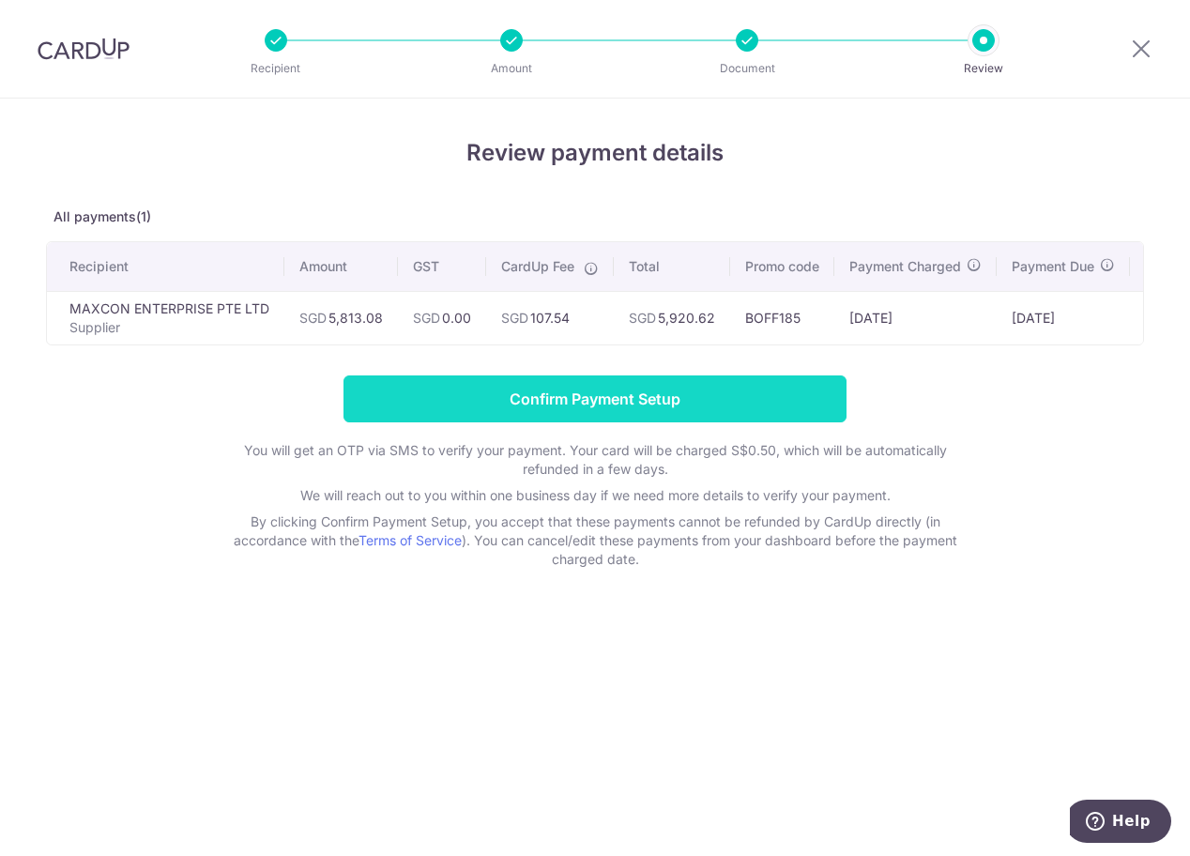
click at [758, 412] on input "Confirm Payment Setup" at bounding box center [595, 399] width 503 height 47
